Goal: Transaction & Acquisition: Obtain resource

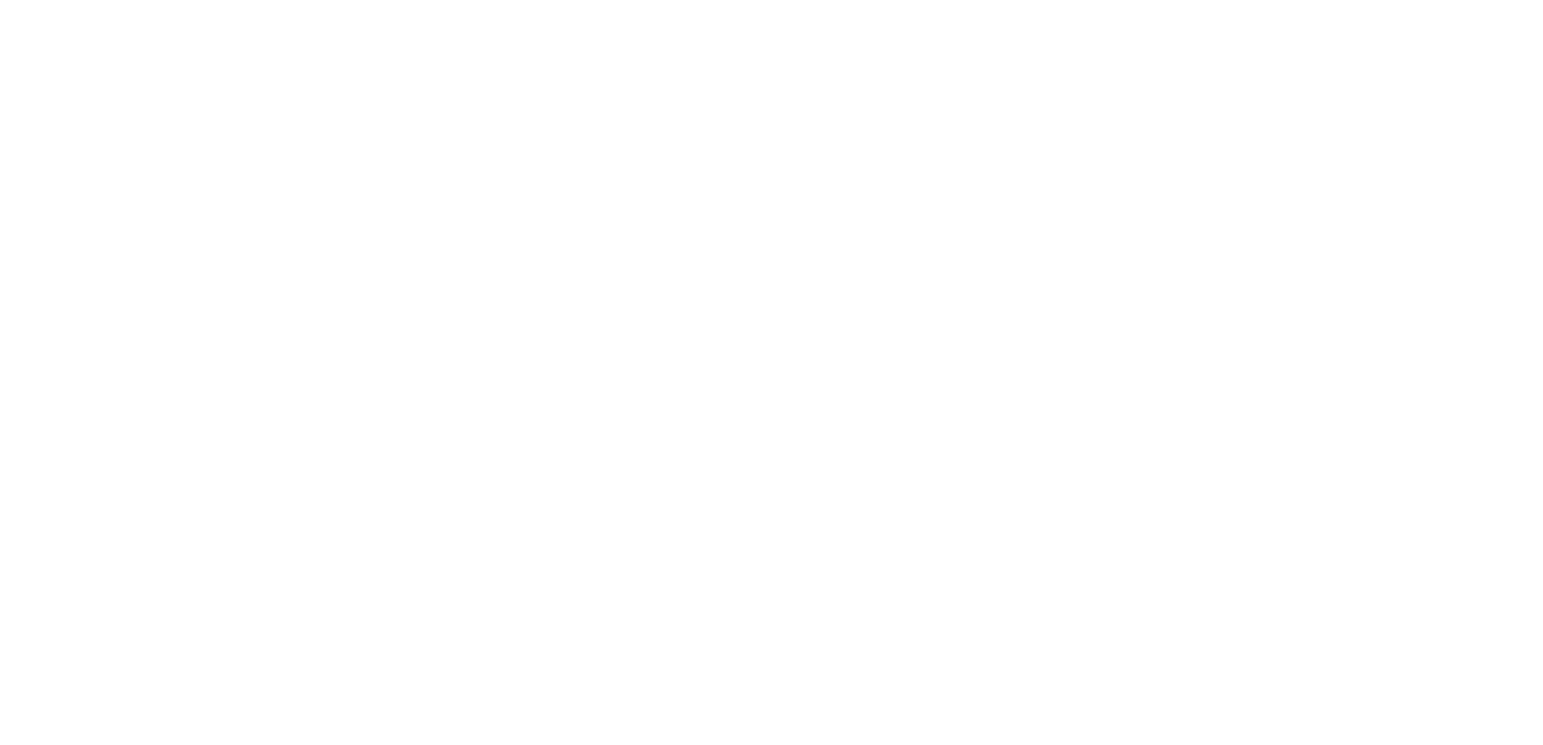
click at [861, 0] on html at bounding box center [771, 0] width 1543 height 0
click at [1025, 0] on html at bounding box center [771, 0] width 1543 height 0
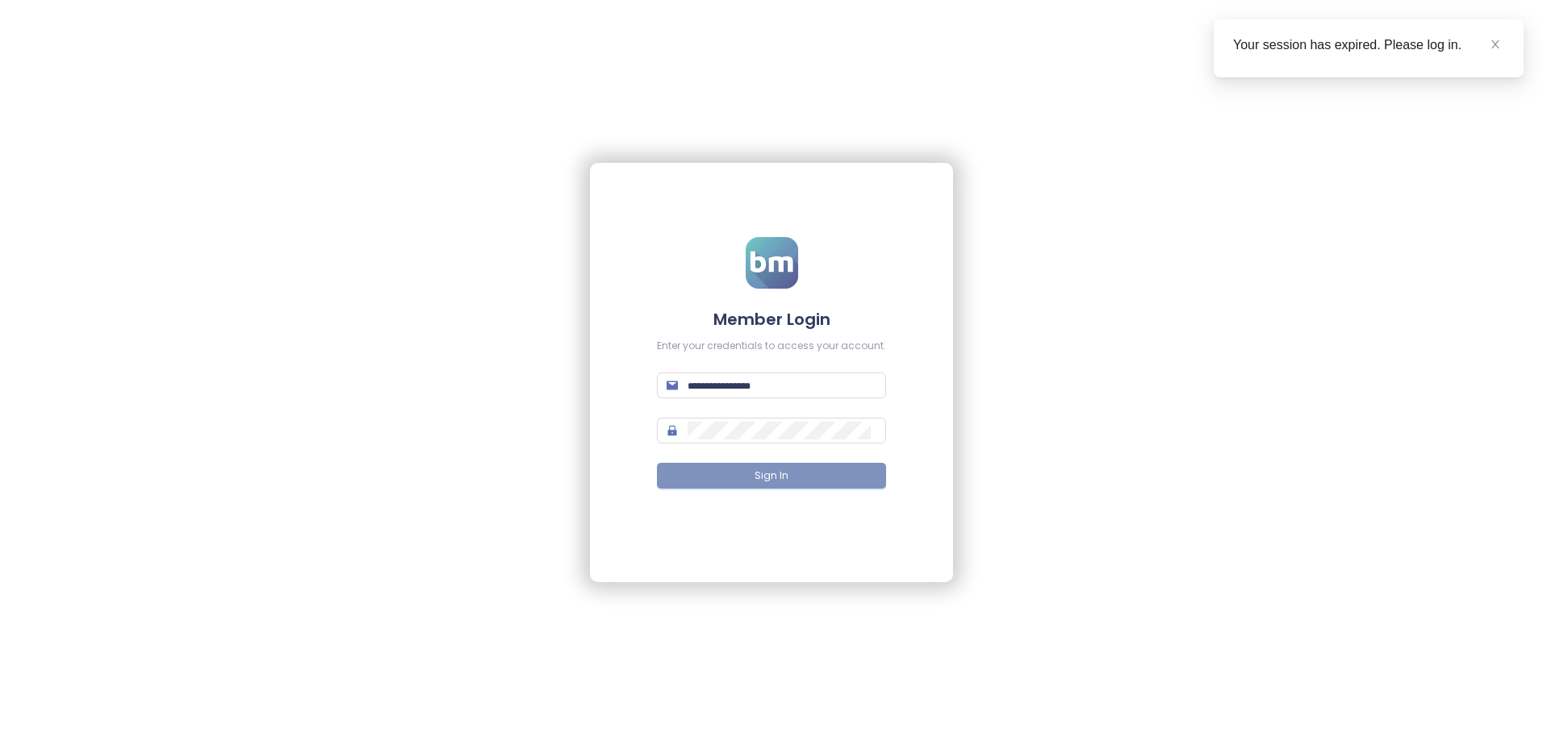
type input "**********"
click at [799, 478] on button "Sign In" at bounding box center [771, 476] width 229 height 26
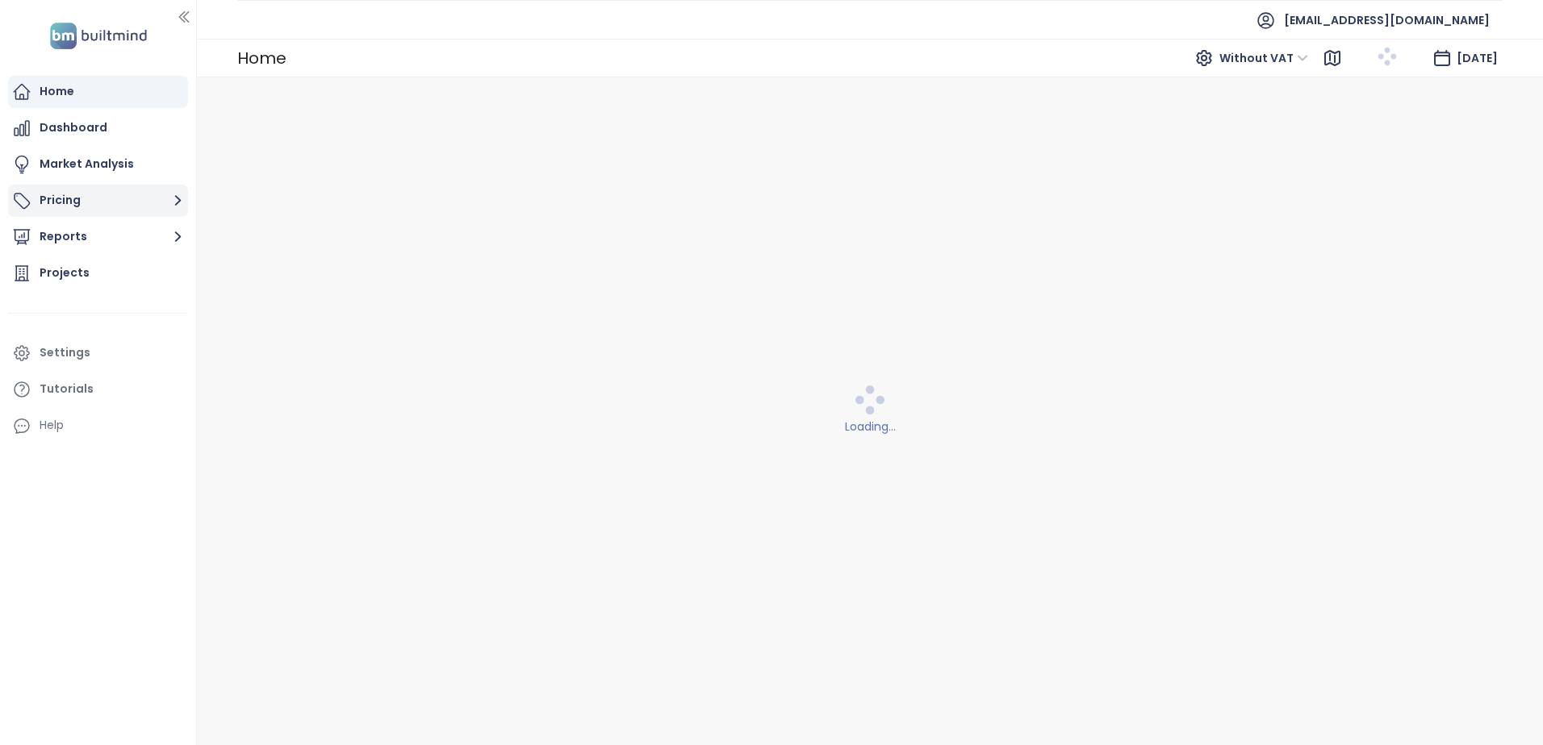
click at [96, 203] on button "Pricing" at bounding box center [98, 201] width 180 height 32
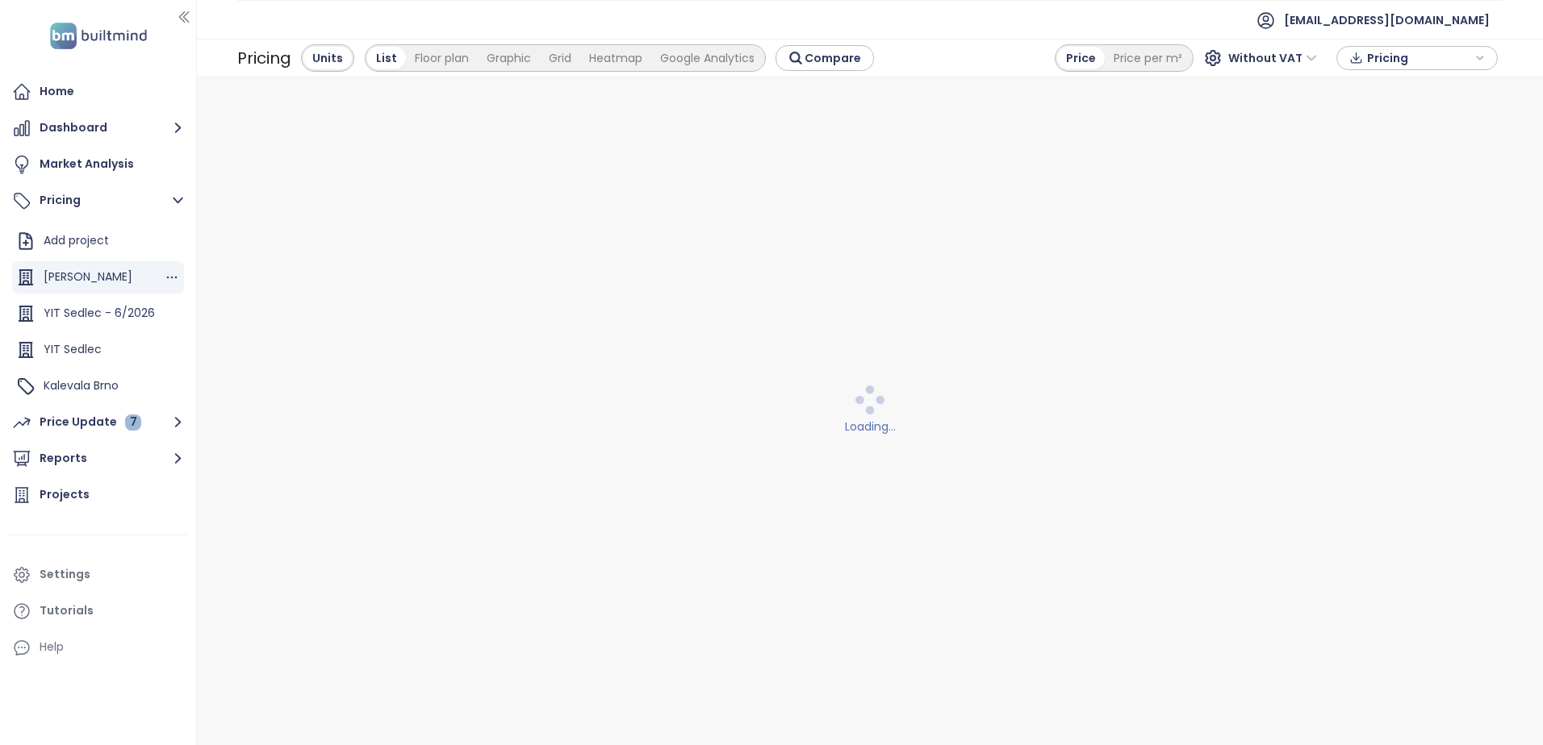
click at [87, 275] on span "Katilla Kamýk" at bounding box center [88, 277] width 89 height 16
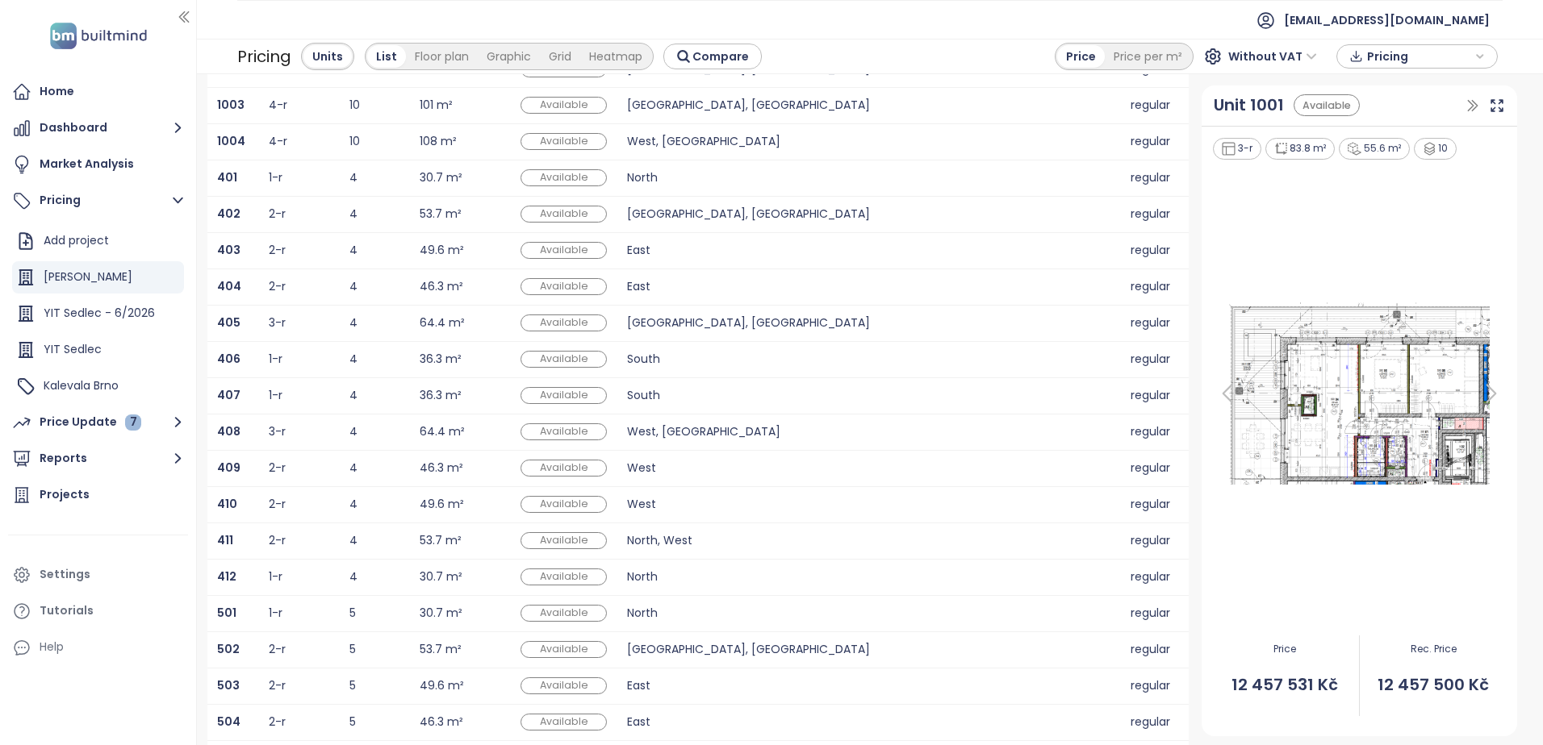
scroll to position [223, 0]
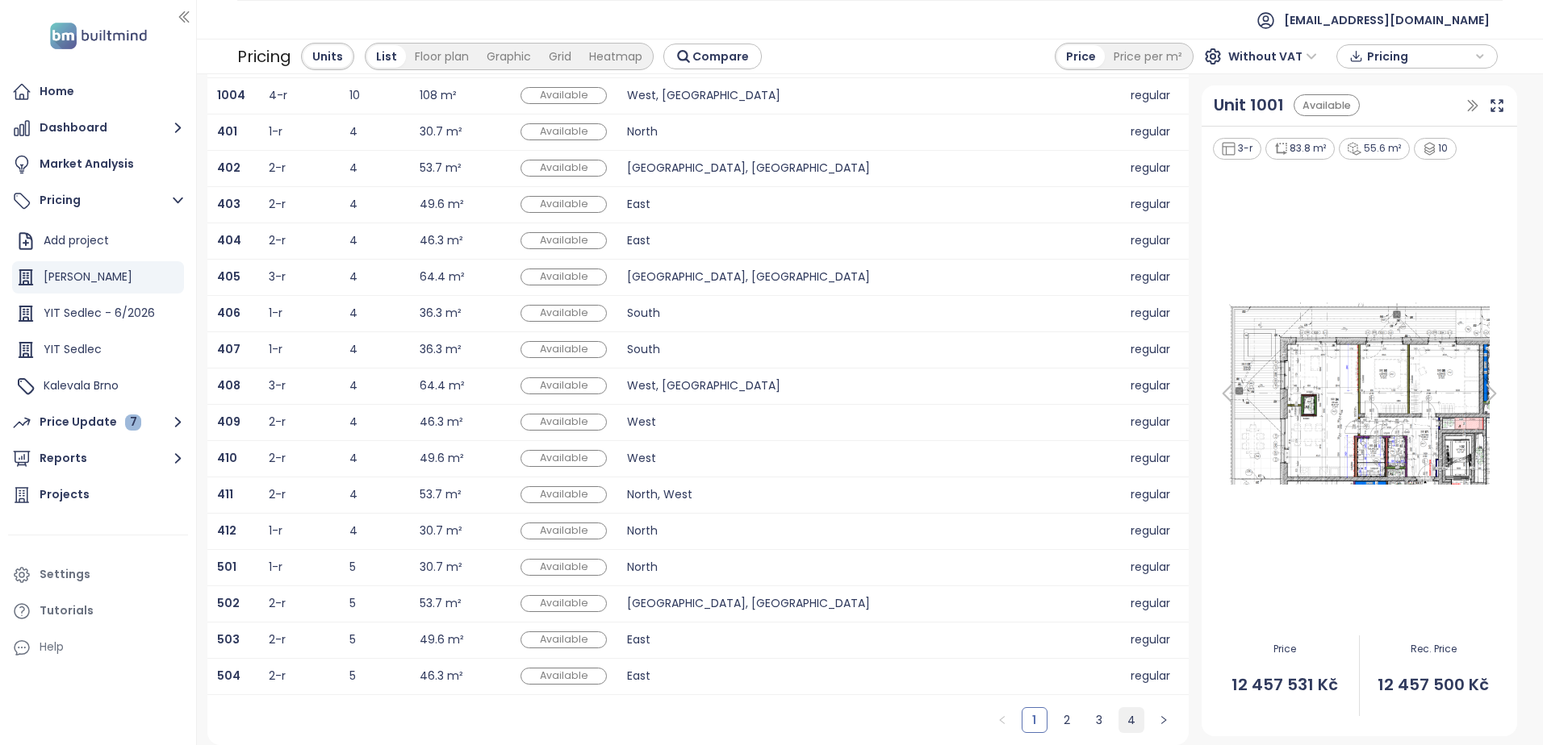
click at [1119, 716] on link "4" at bounding box center [1131, 720] width 24 height 24
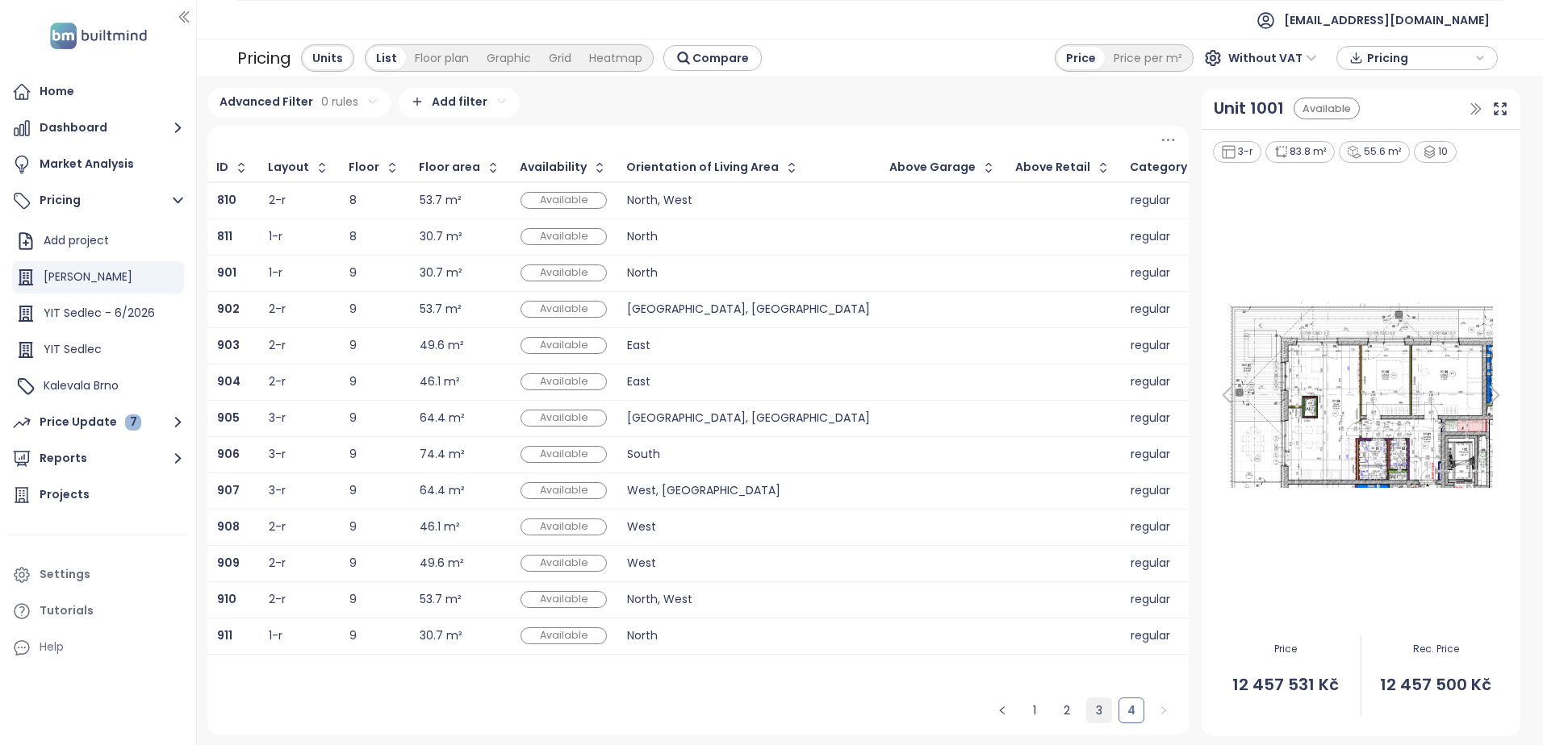
click at [1094, 711] on link "3" at bounding box center [1099, 711] width 24 height 24
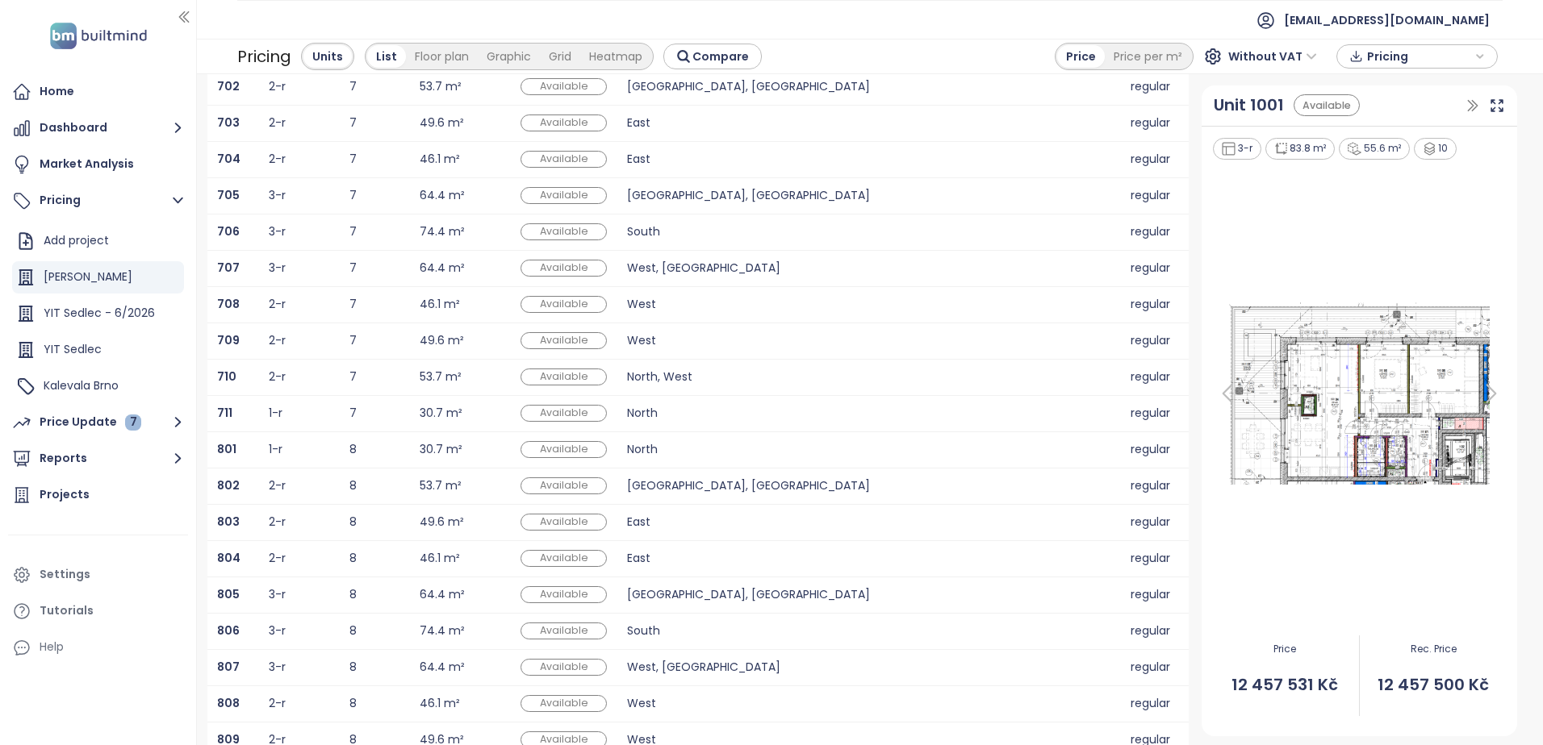
scroll to position [223, 0]
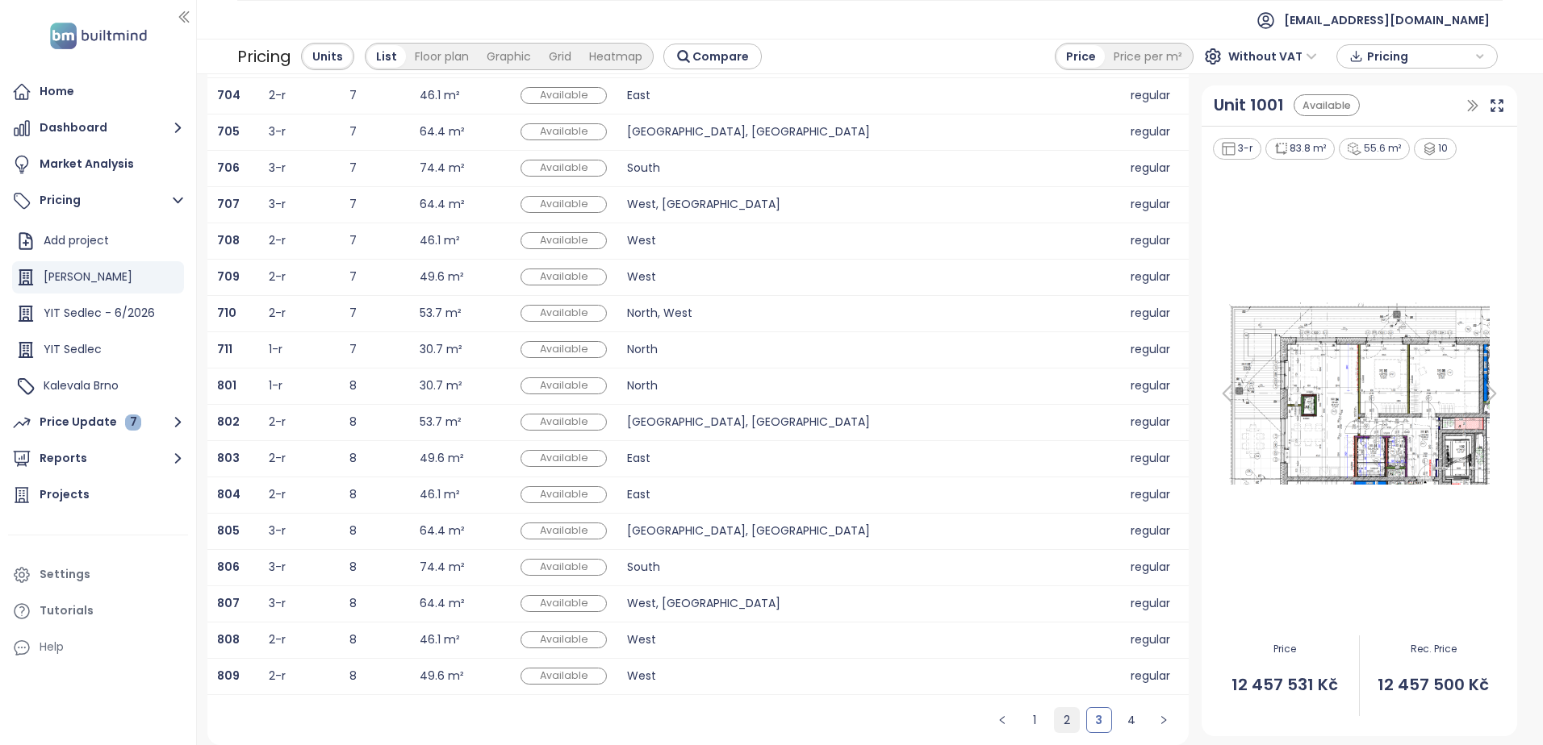
click at [1062, 719] on link "2" at bounding box center [1066, 720] width 24 height 24
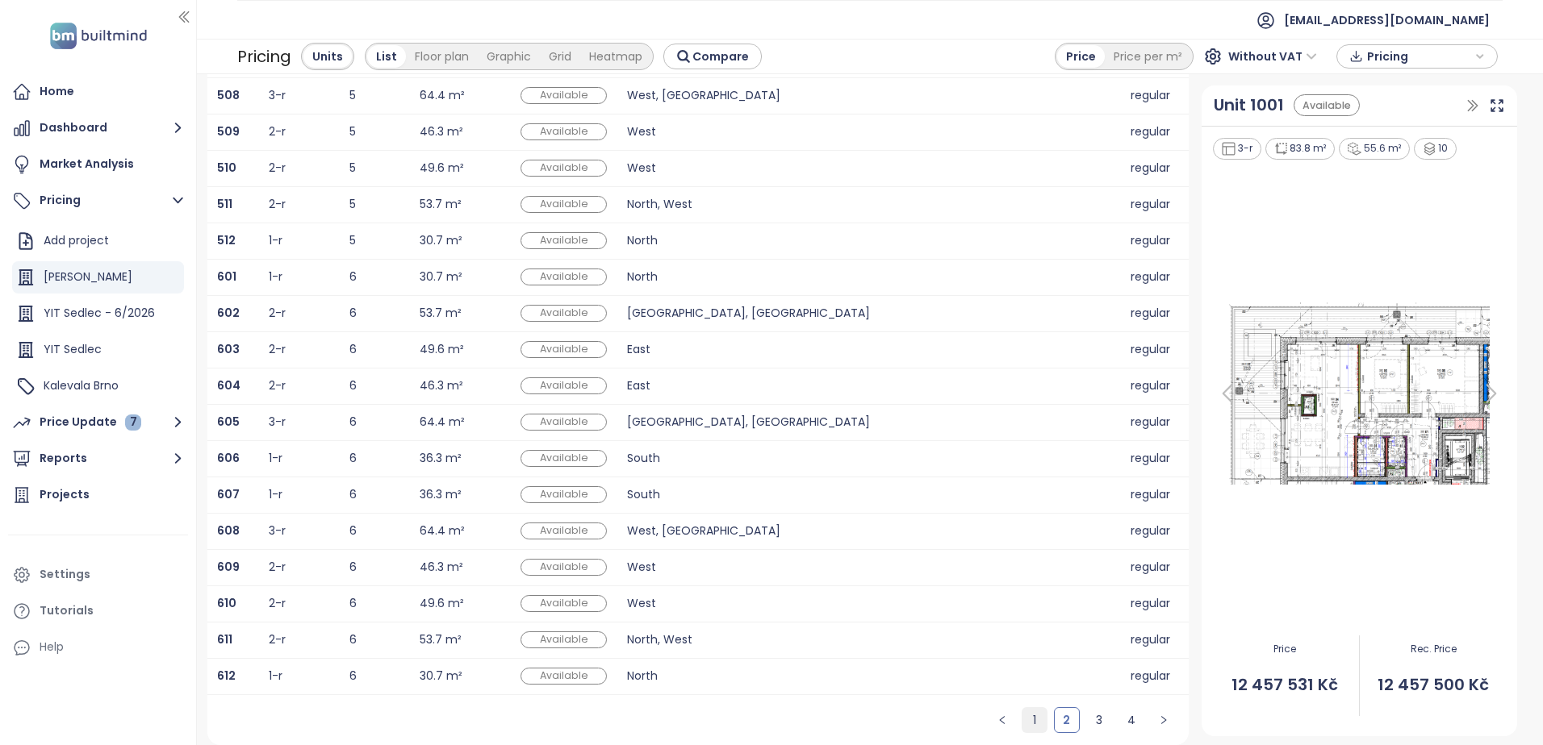
click at [1029, 720] on link "1" at bounding box center [1034, 720] width 24 height 24
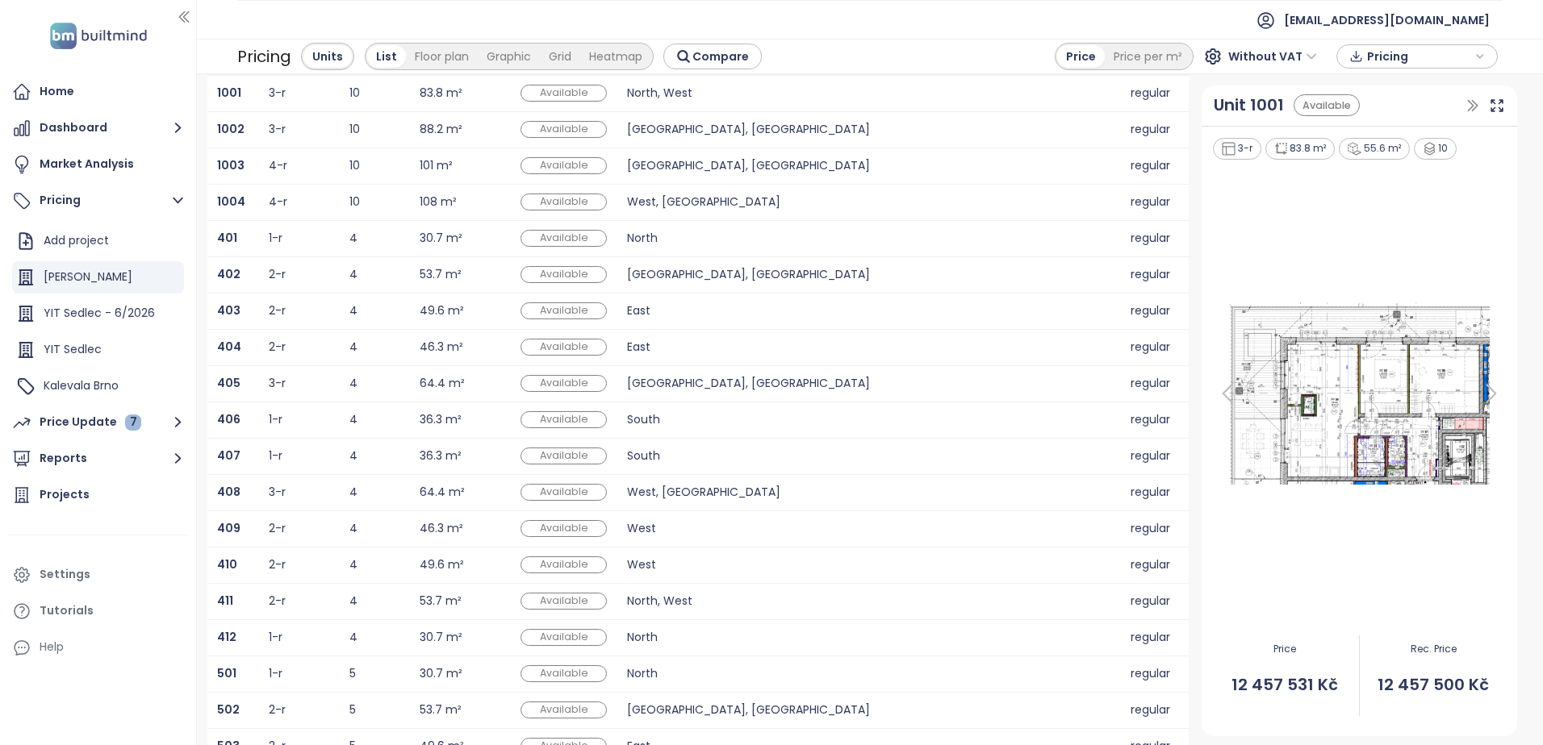
scroll to position [0, 0]
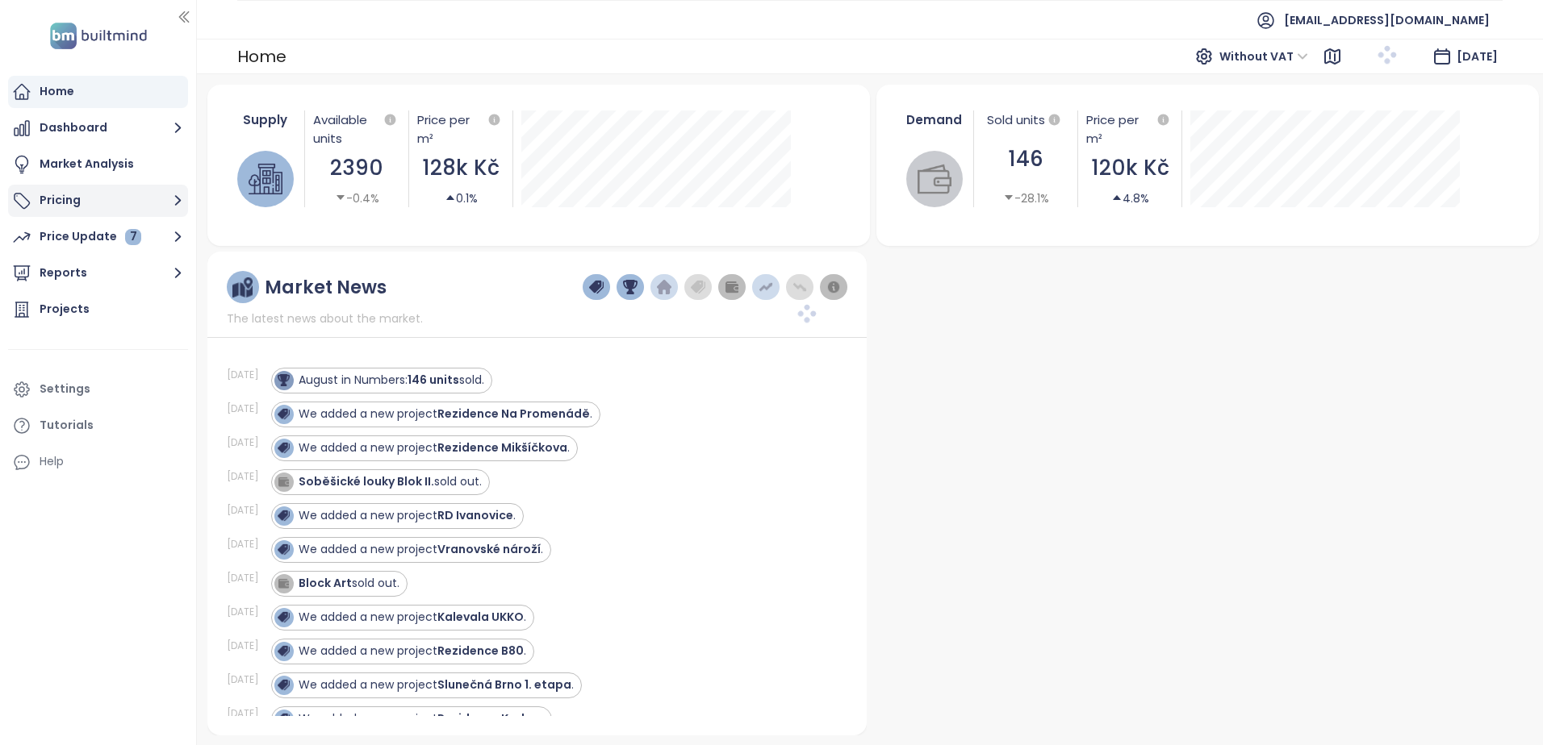
click at [69, 198] on button "Pricing" at bounding box center [98, 201] width 180 height 32
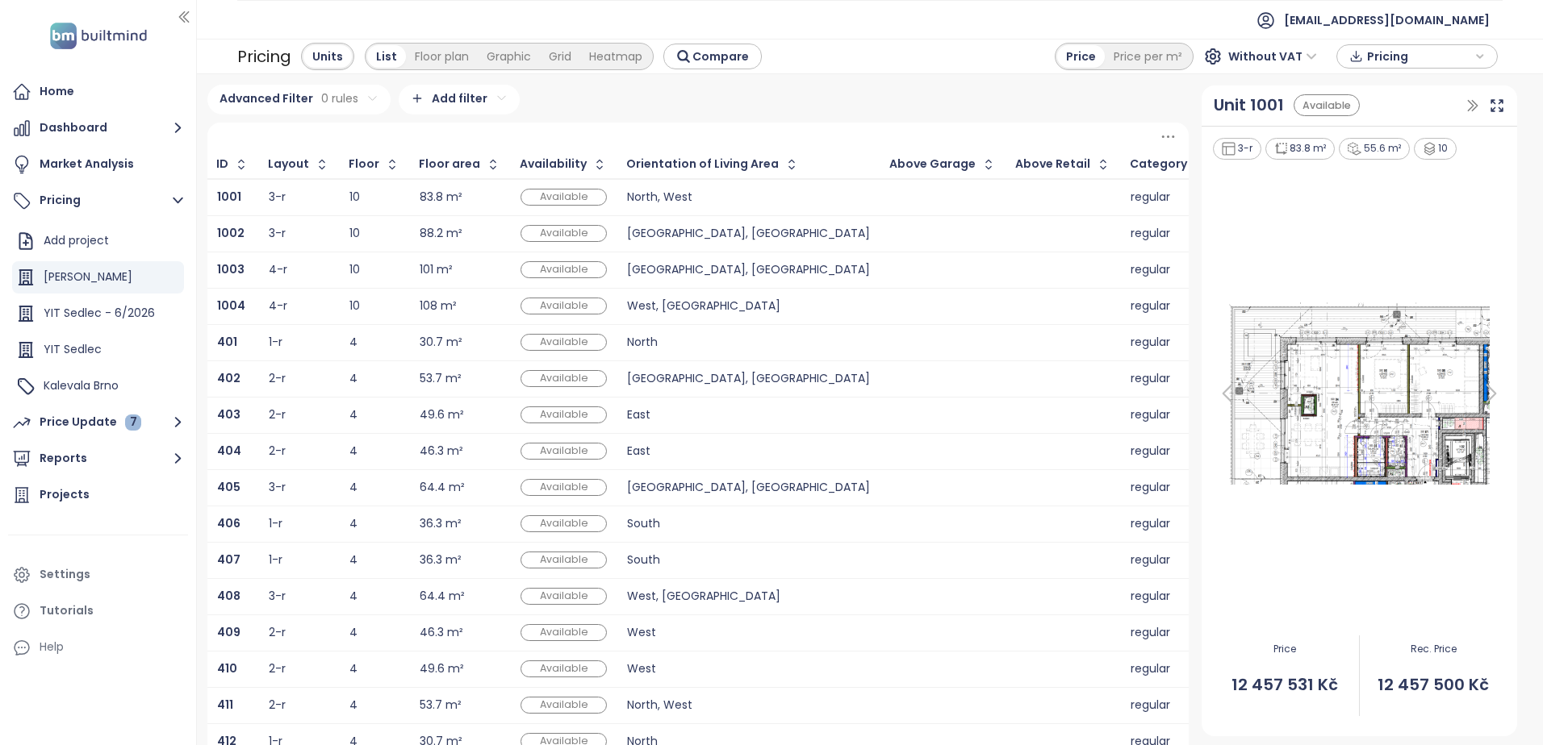
click at [1294, 56] on span "Without VAT" at bounding box center [1272, 56] width 89 height 24
click at [1468, 106] on icon "button" at bounding box center [1472, 105] width 9 height 10
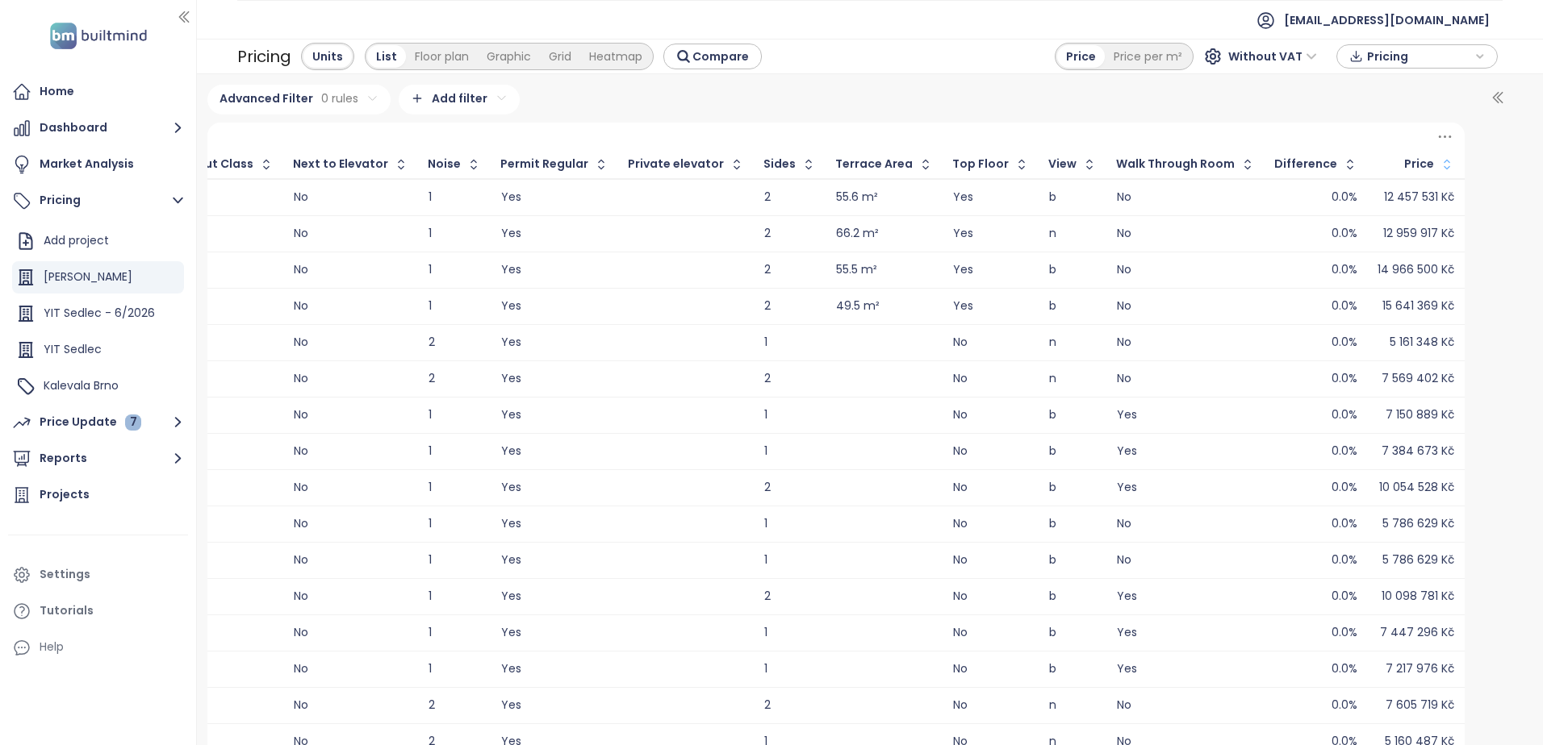
click at [1438, 166] on icon "button" at bounding box center [1446, 165] width 16 height 16
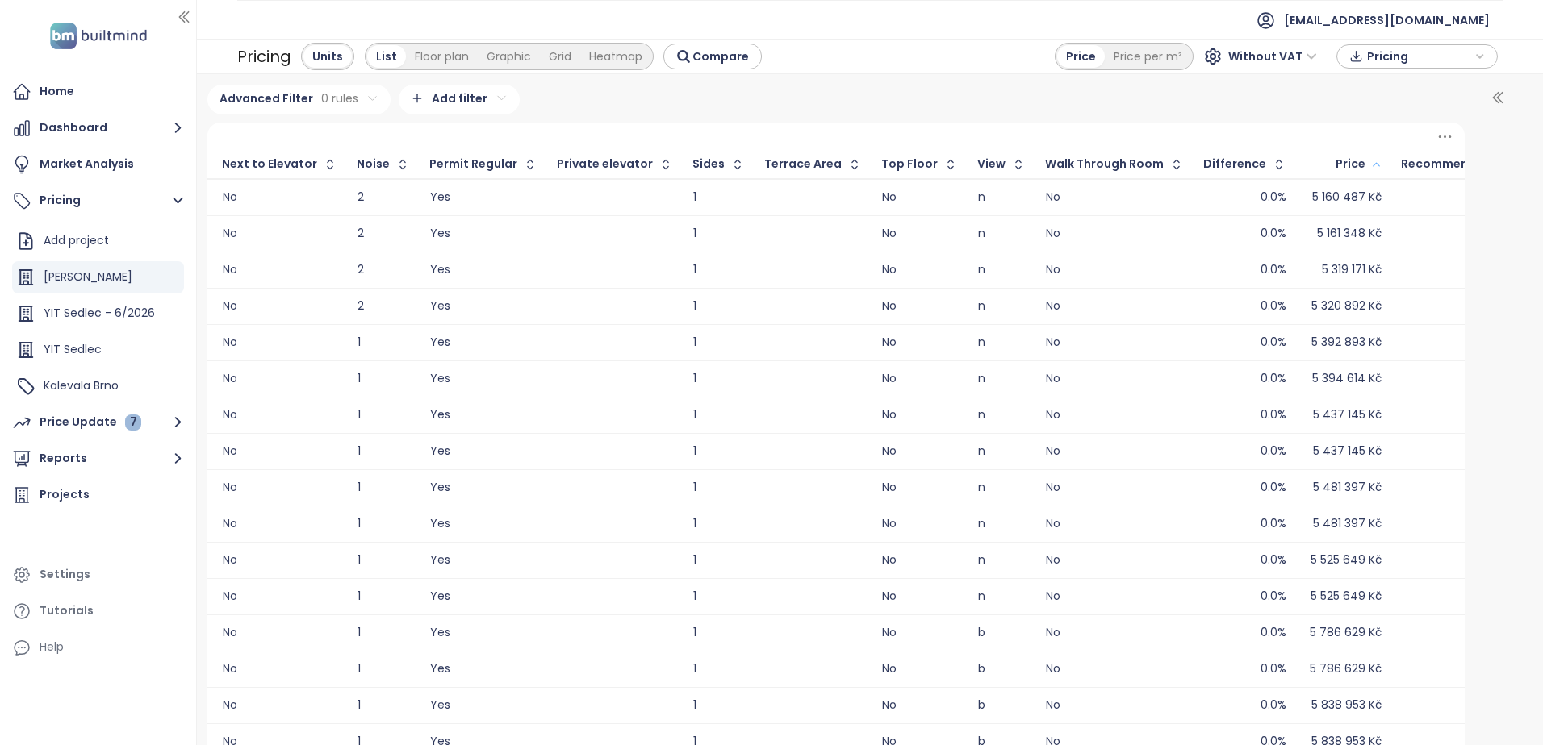
scroll to position [0, 2282]
click at [1374, 166] on icon "button" at bounding box center [1380, 164] width 12 height 19
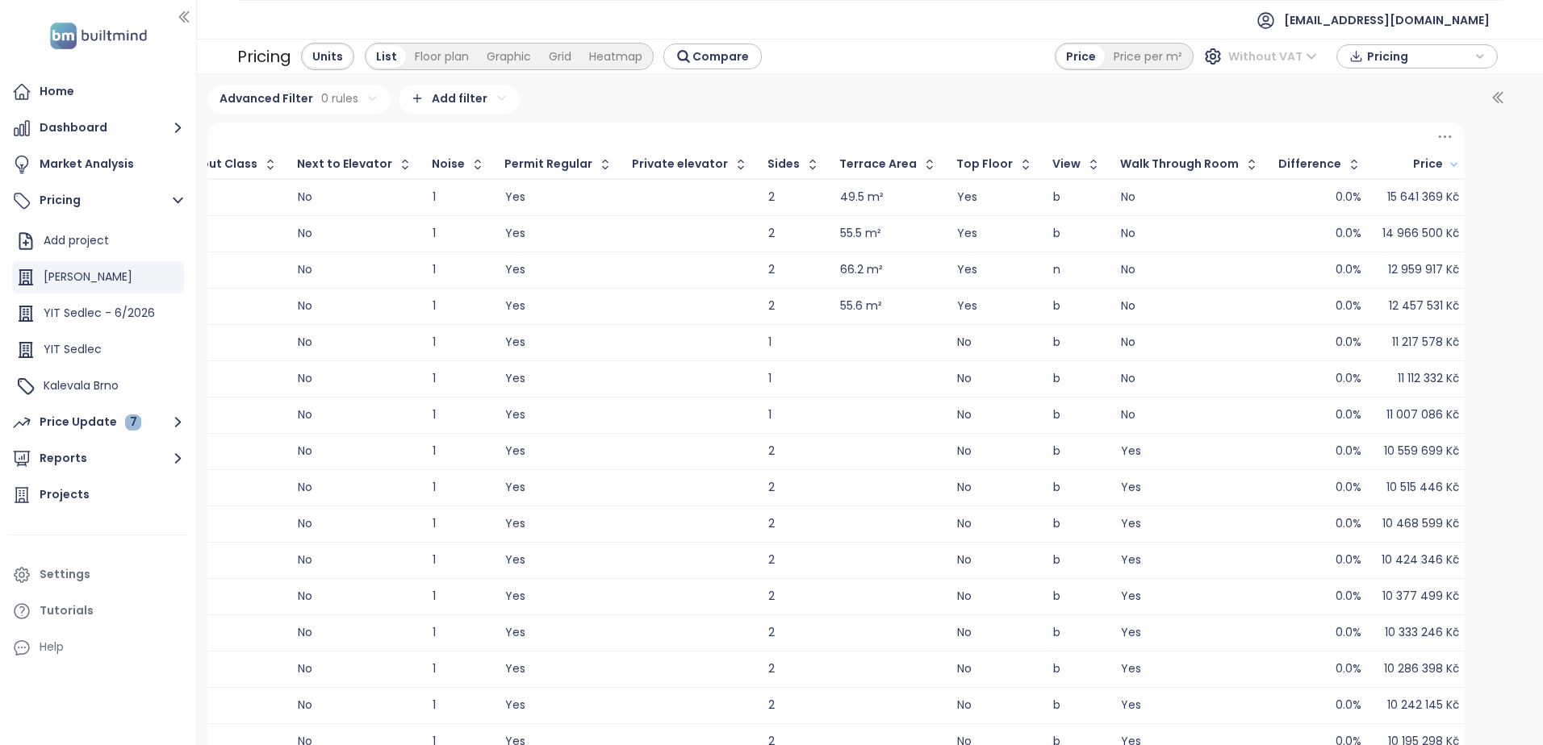
click at [1297, 56] on span "Without VAT" at bounding box center [1272, 56] width 89 height 24
click at [1288, 77] on div "With VAT" at bounding box center [1276, 89] width 94 height 26
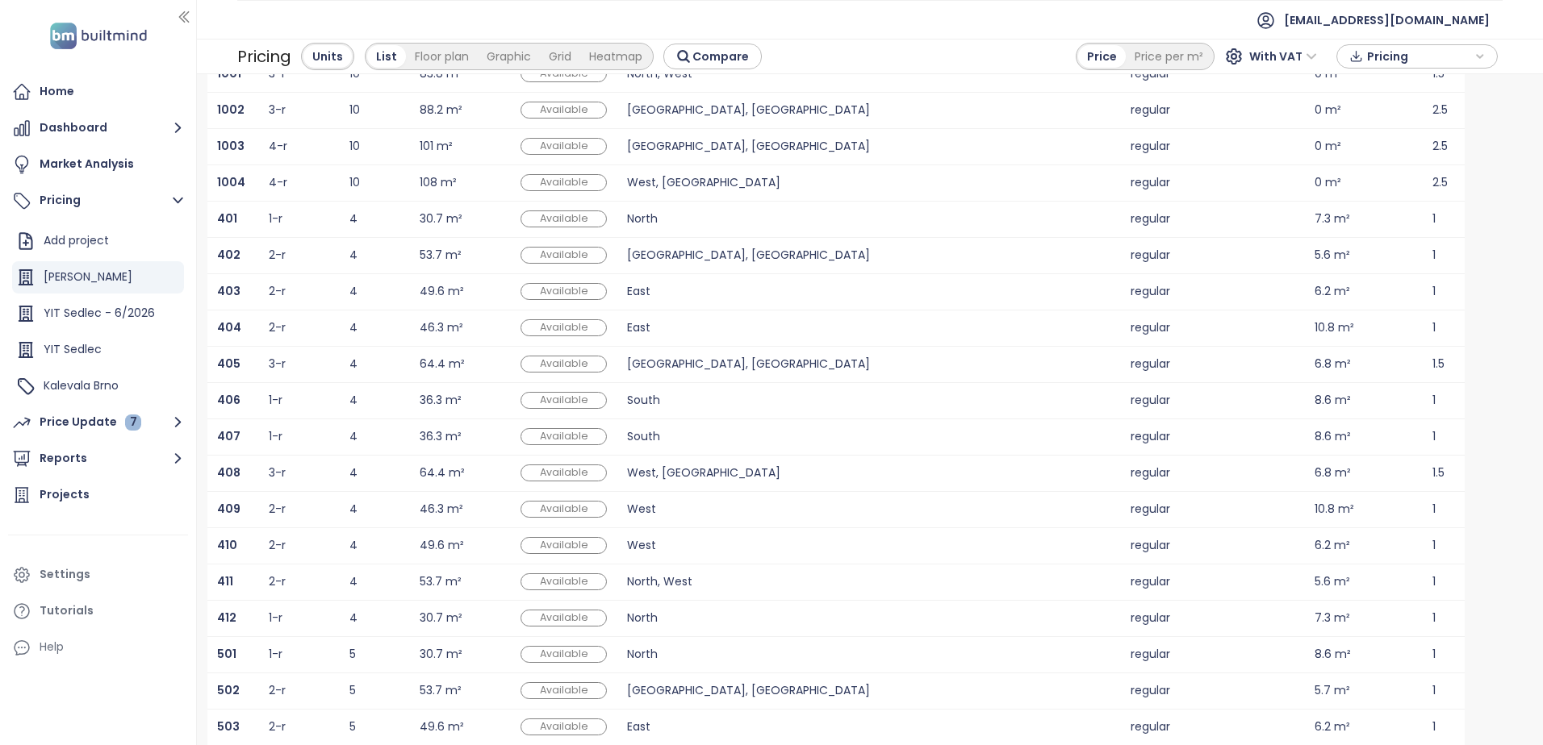
scroll to position [223, 0]
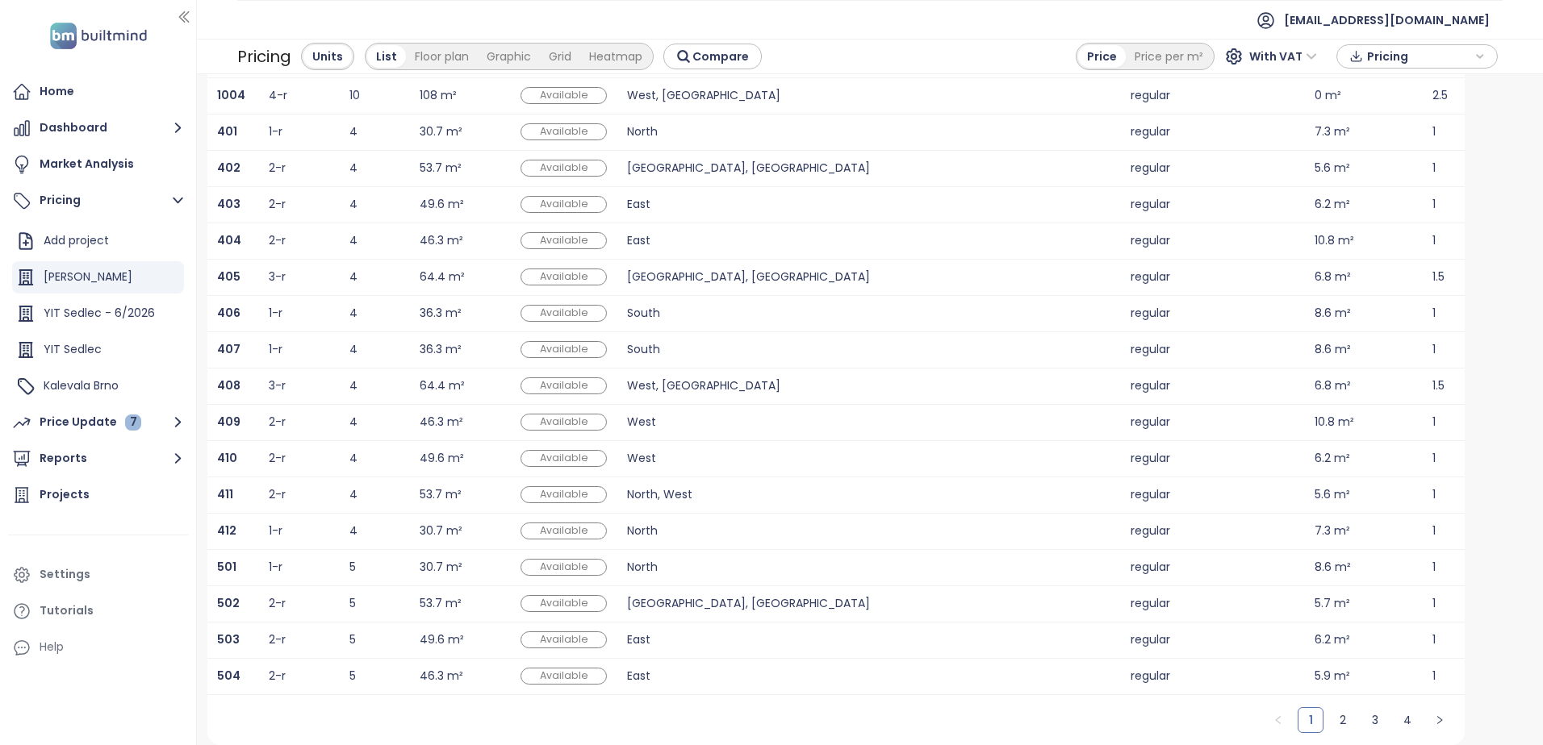
click at [1398, 52] on span "Pricing" at bounding box center [1419, 56] width 104 height 24
click at [1403, 130] on span "Download" at bounding box center [1399, 137] width 61 height 18
